Goal: Find specific page/section: Find specific page/section

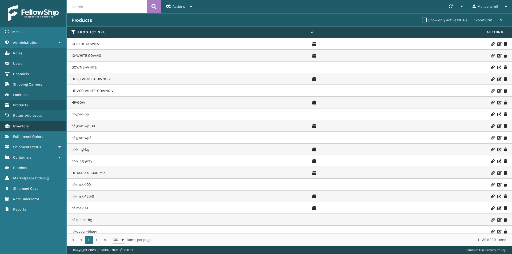
click at [21, 125] on span "Inventory" at bounding box center [21, 126] width 16 height 5
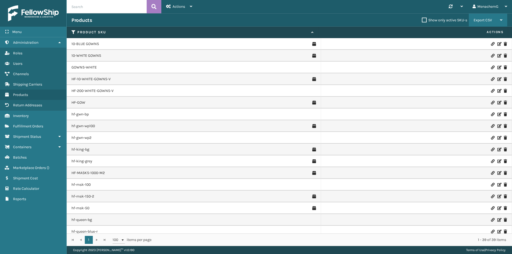
click at [501, 19] on icon at bounding box center [501, 20] width 2 height 4
click at [256, 29] on th "Product SKU" at bounding box center [193, 32] width 252 height 11
